Goal: Task Accomplishment & Management: Manage account settings

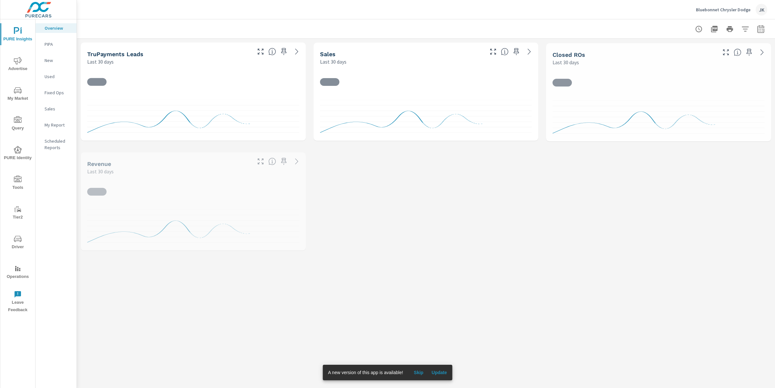
click at [441, 374] on span "Update" at bounding box center [438, 373] width 15 height 6
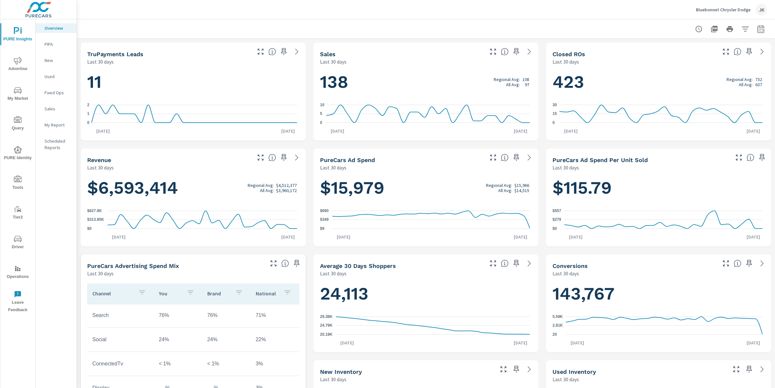
click at [713, 7] on p "Bluebonnet Chrysler Dodge" at bounding box center [723, 10] width 55 height 6
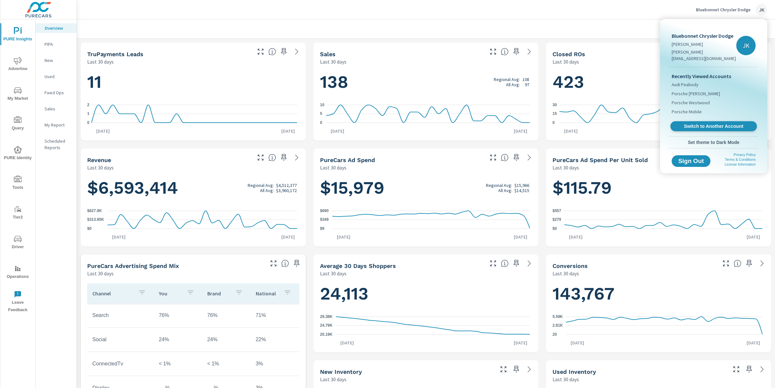
click at [703, 123] on span "Switch to Another Account" at bounding box center [713, 126] width 79 height 6
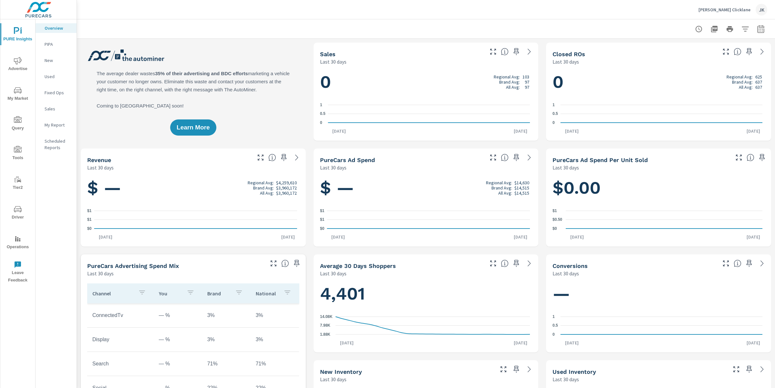
click at [21, 210] on icon "nav menu" at bounding box center [18, 209] width 8 height 6
